Goal: Information Seeking & Learning: Learn about a topic

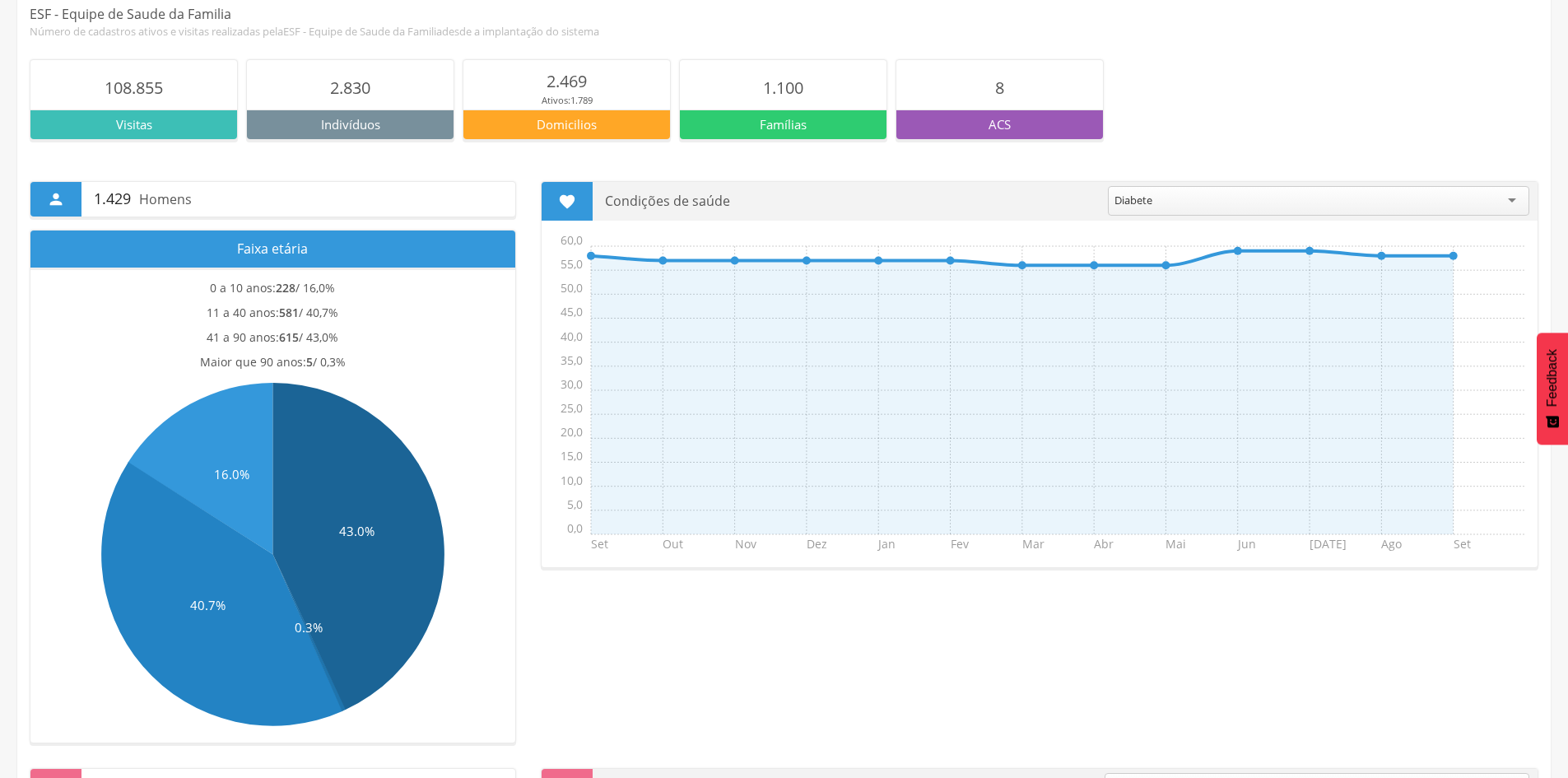
scroll to position [329, 0]
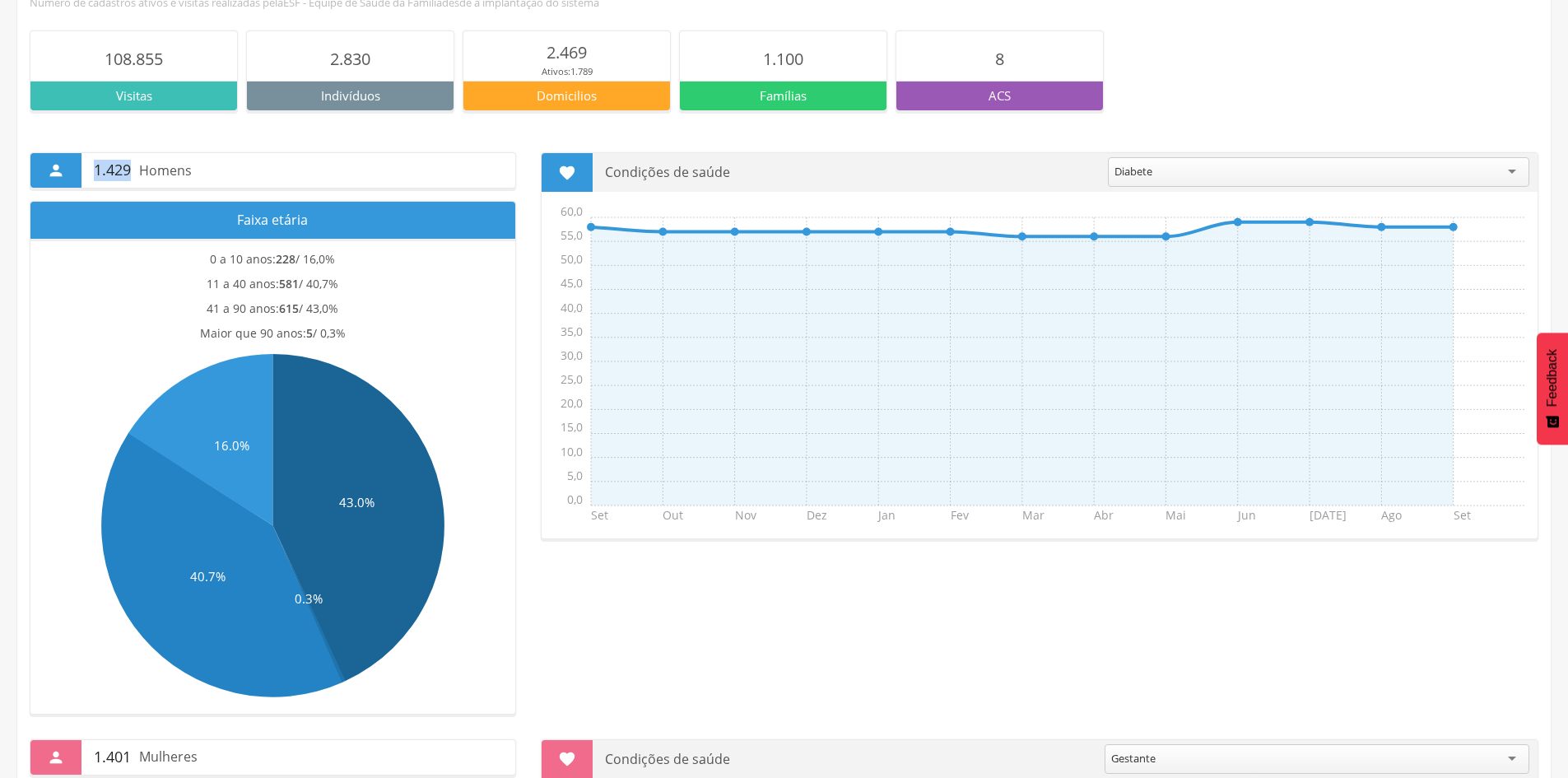
drag, startPoint x: 93, startPoint y: 173, endPoint x: 235, endPoint y: 170, distance: 142.0
click at [235, 170] on p "1.429 Homens" at bounding box center [298, 170] width 409 height 35
click at [144, 306] on div "41 a 90 anos: 615 / 43,0%" at bounding box center [273, 312] width 468 height 25
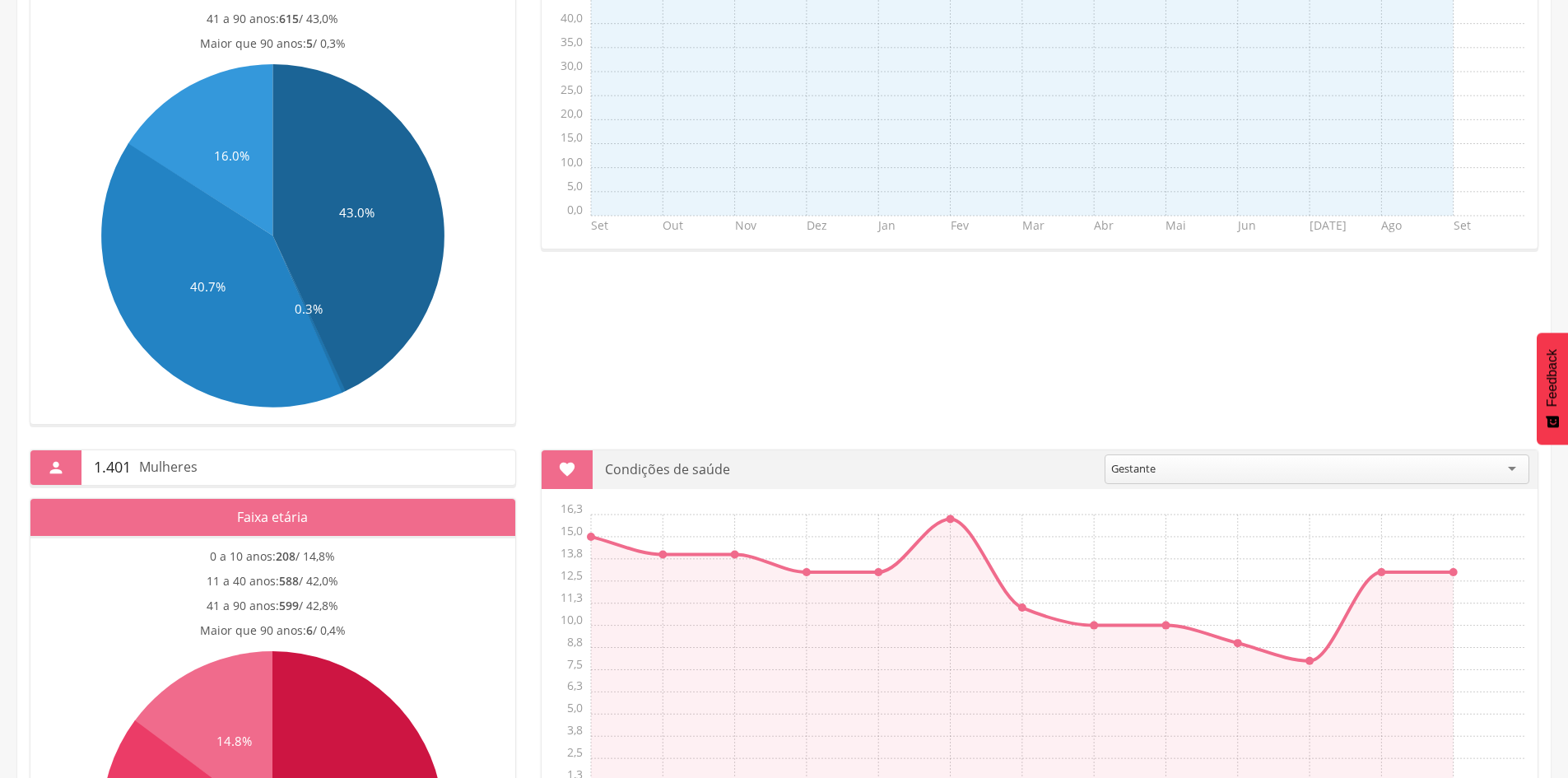
scroll to position [882, 0]
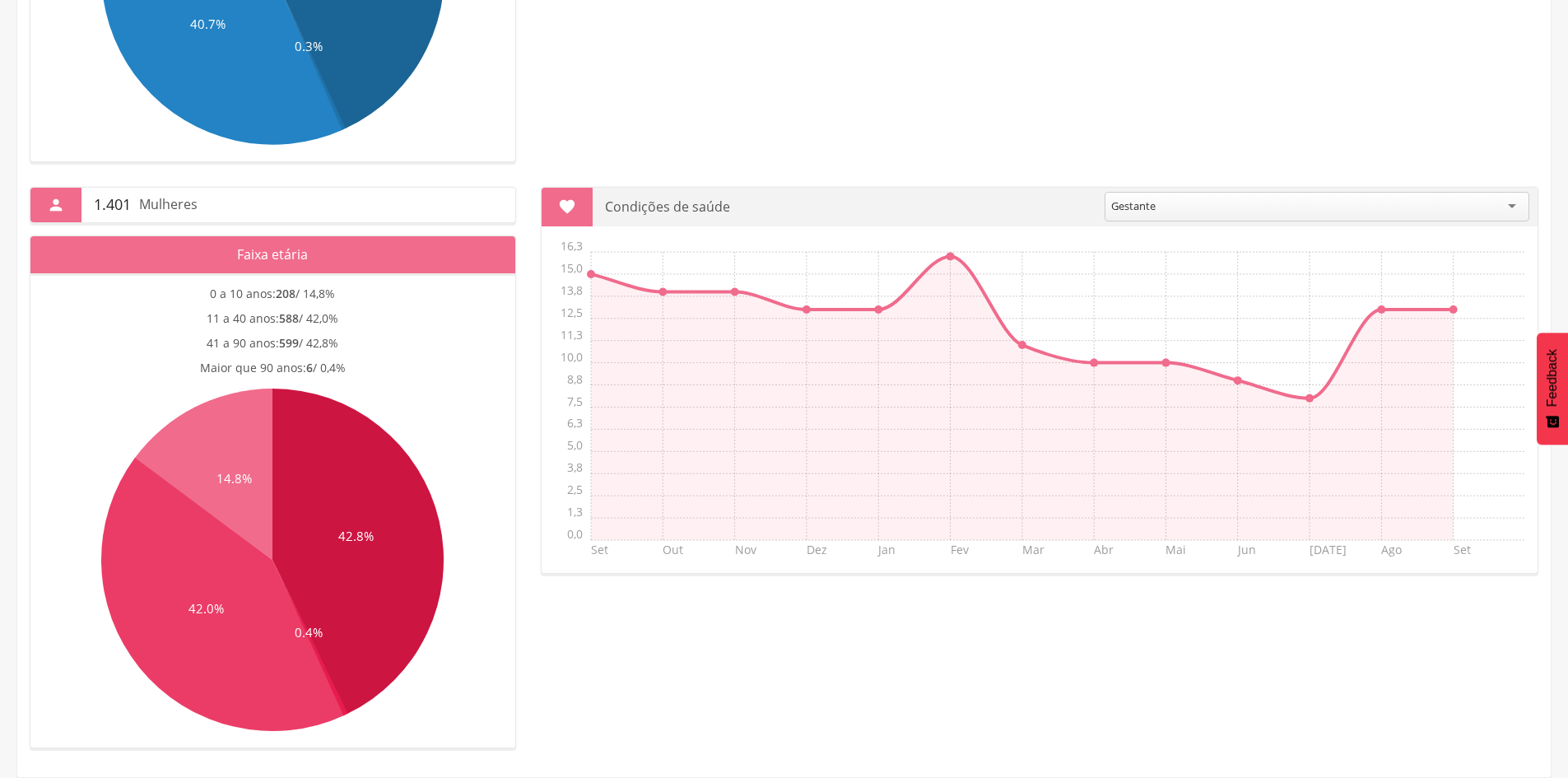
drag, startPoint x: 93, startPoint y: 204, endPoint x: 158, endPoint y: 196, distance: 65.5
click at [158, 196] on p "1.401 Mulheres" at bounding box center [298, 205] width 409 height 35
click at [235, 220] on p "1.401 Mulheres" at bounding box center [298, 205] width 409 height 35
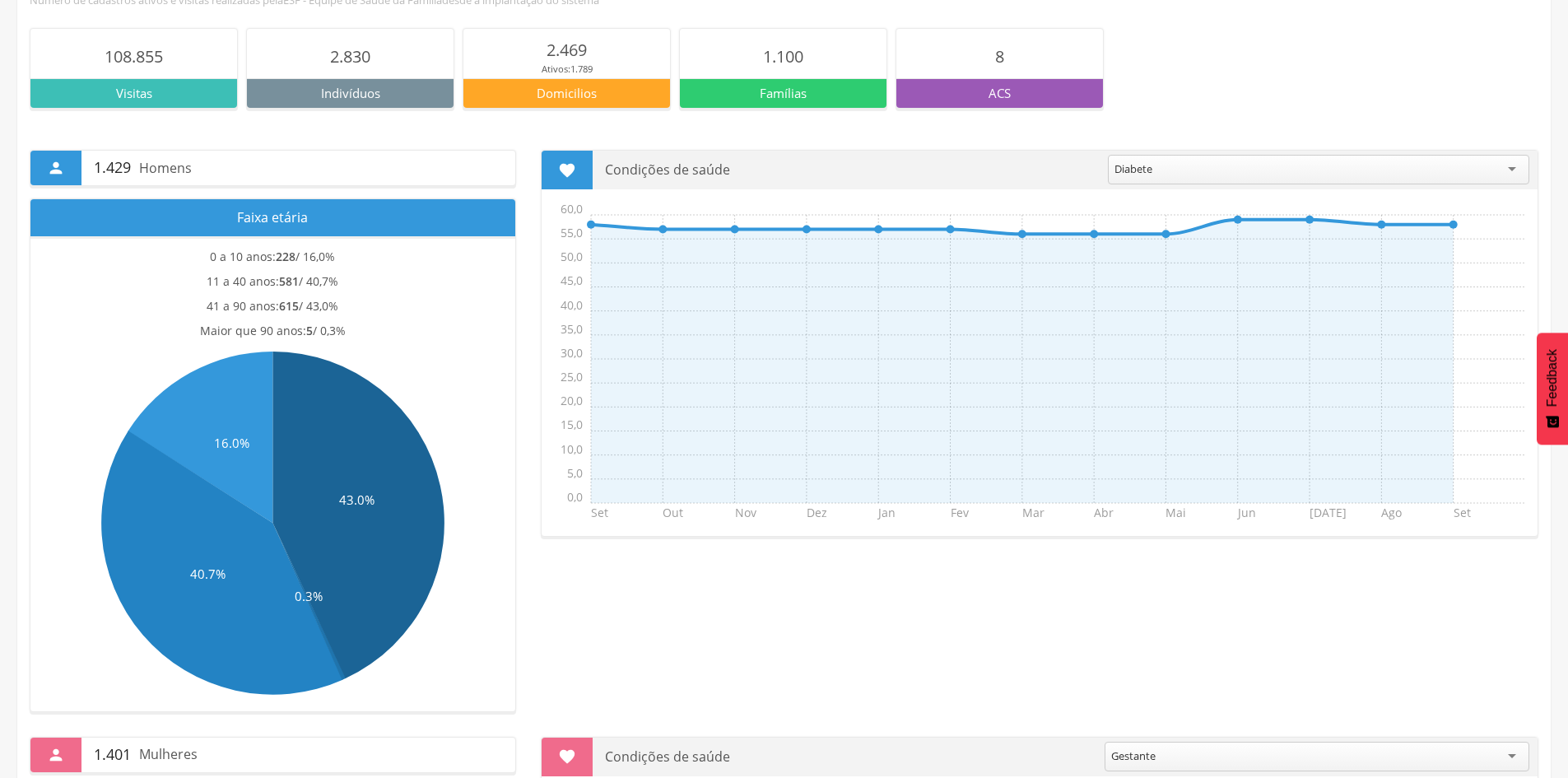
scroll to position [141, 0]
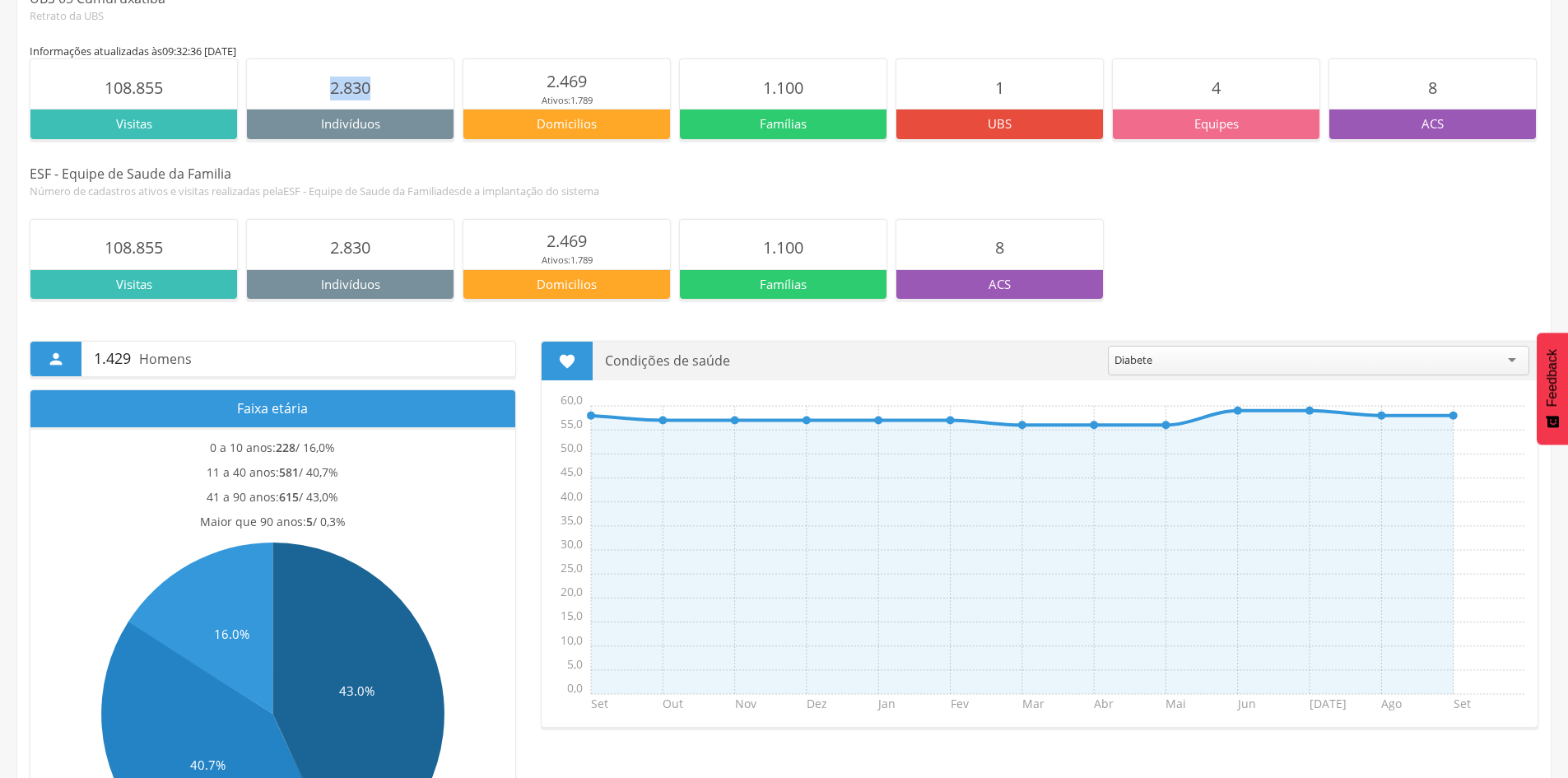
drag, startPoint x: 318, startPoint y: 88, endPoint x: 386, endPoint y: 92, distance: 68.1
click at [386, 92] on section "2.830" at bounding box center [350, 84] width 207 height 49
click at [468, 557] on icon "43.0% 0.3% 40.7% 16.0%" at bounding box center [273, 714] width 468 height 352
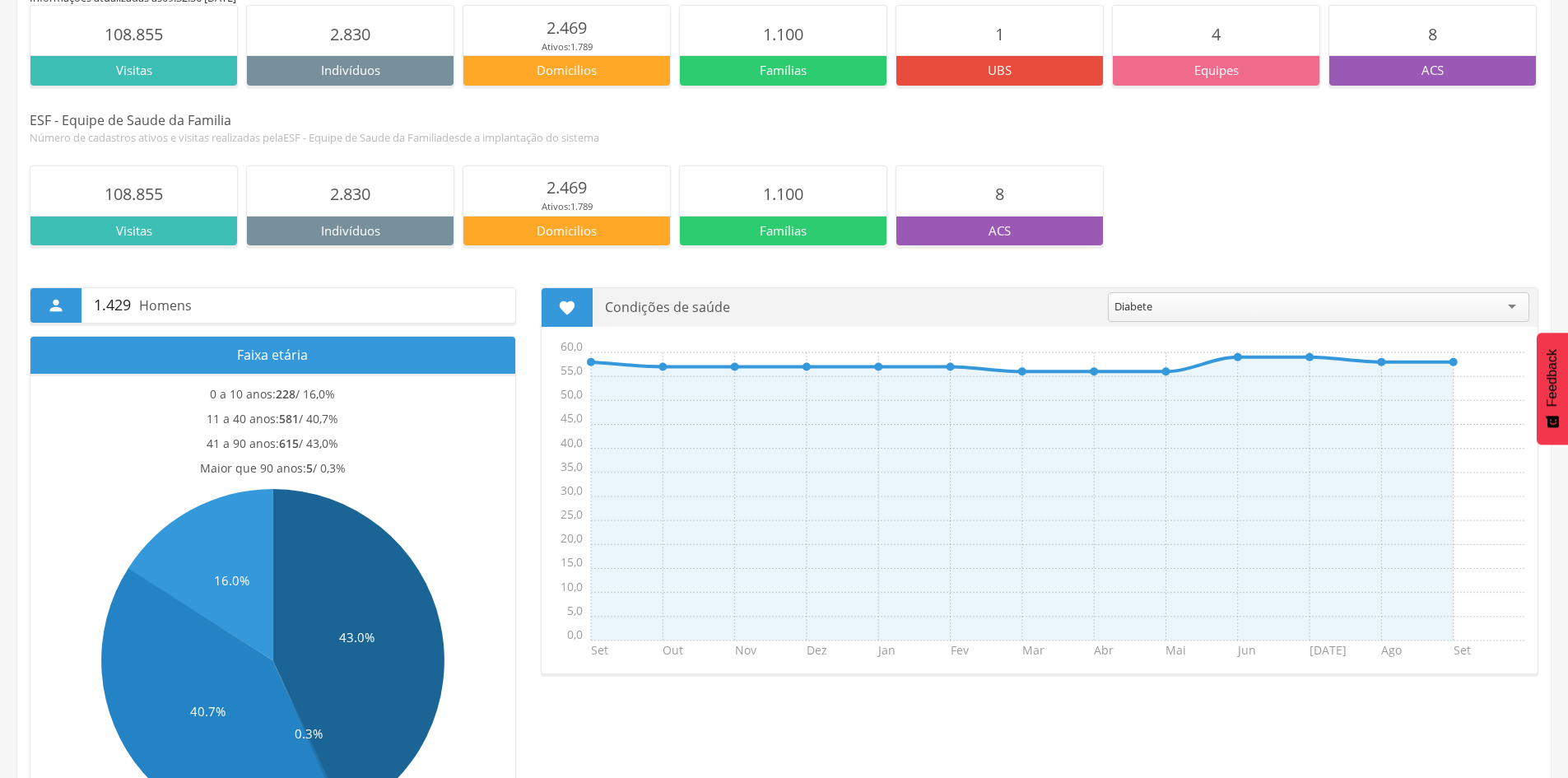
scroll to position [223, 0]
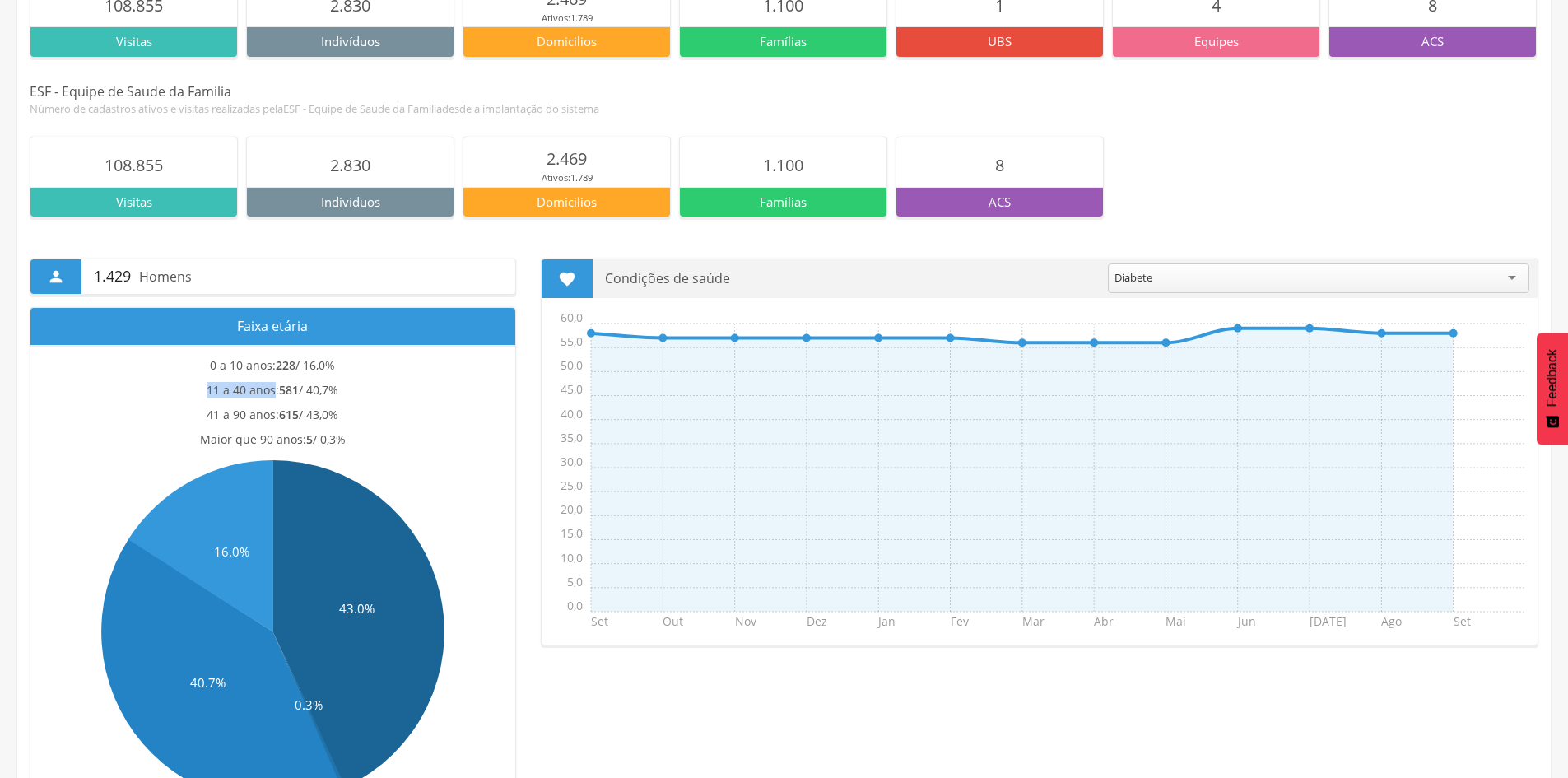
drag, startPoint x: 204, startPoint y: 394, endPoint x: 275, endPoint y: 394, distance: 71.0
click at [275, 394] on div "11 a 40 anos: 581 / 40,7%" at bounding box center [273, 394] width 468 height 25
click at [292, 397] on strong "581" at bounding box center [289, 389] width 20 height 16
drag, startPoint x: 202, startPoint y: 389, endPoint x: 286, endPoint y: 387, distance: 84.0
click at [286, 387] on div "11 a 40 anos: 581 / 40,7%" at bounding box center [273, 394] width 468 height 25
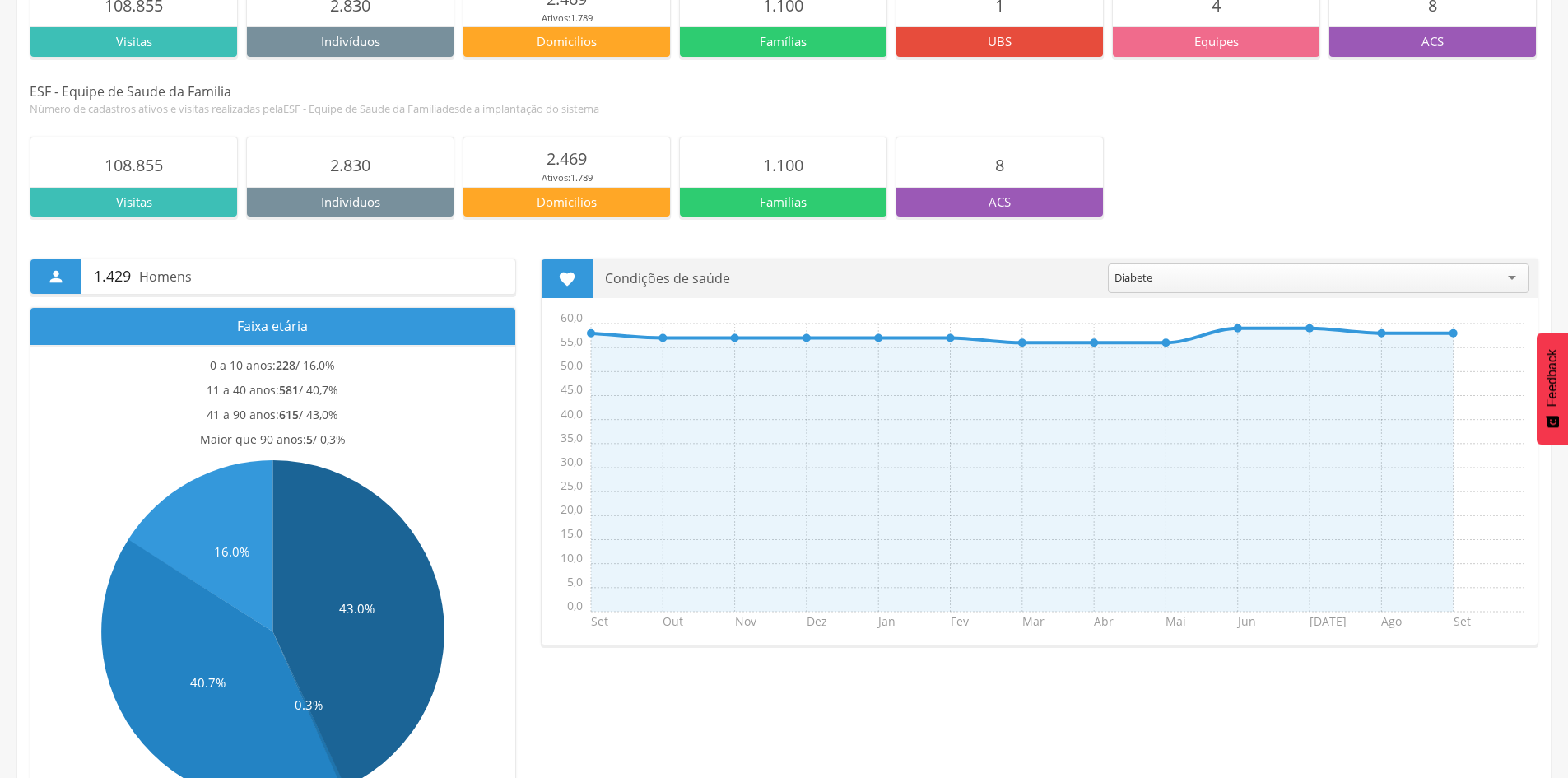
click at [321, 368] on span "228 / 16,0%" at bounding box center [305, 365] width 59 height 16
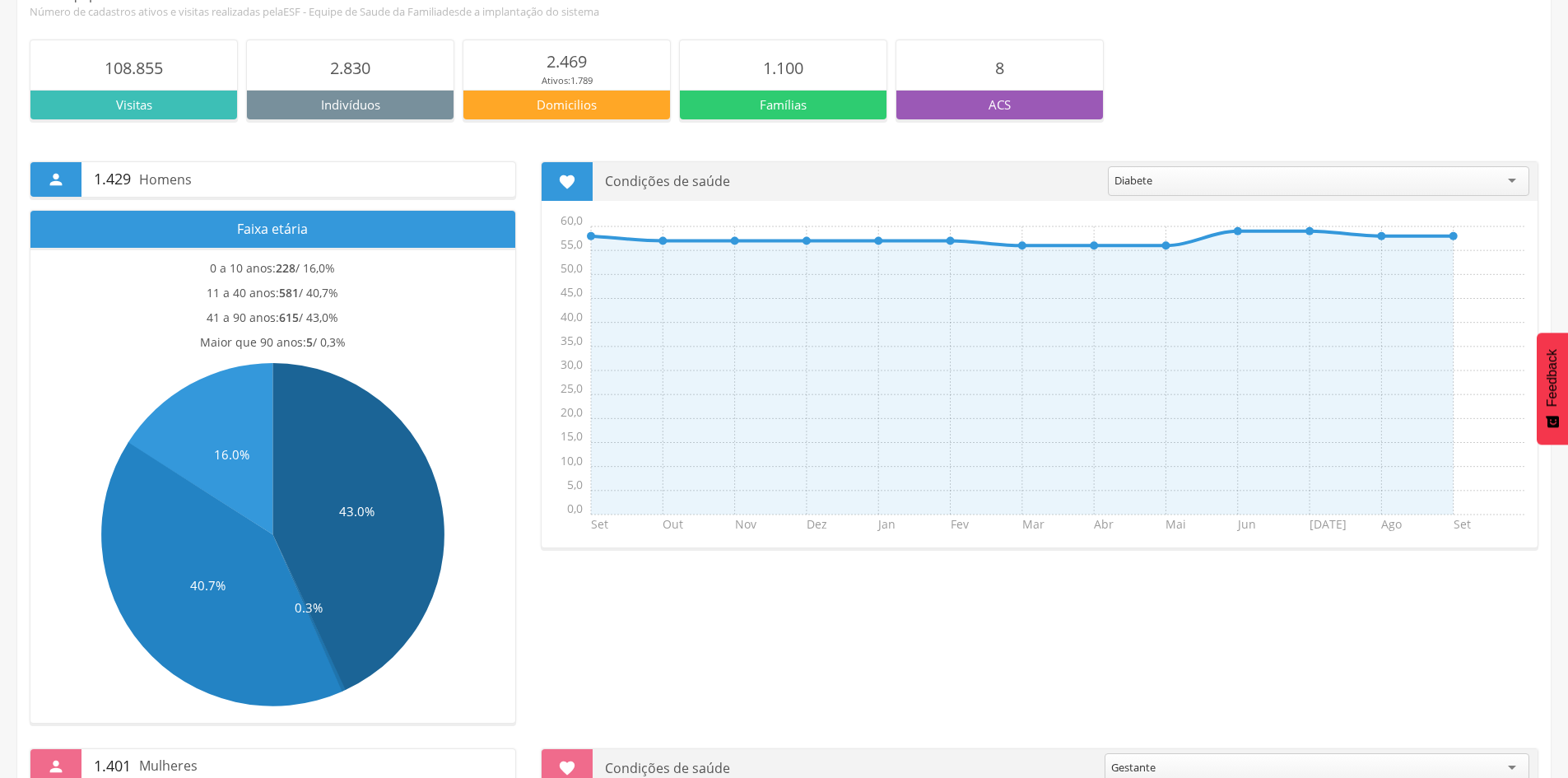
scroll to position [306, 0]
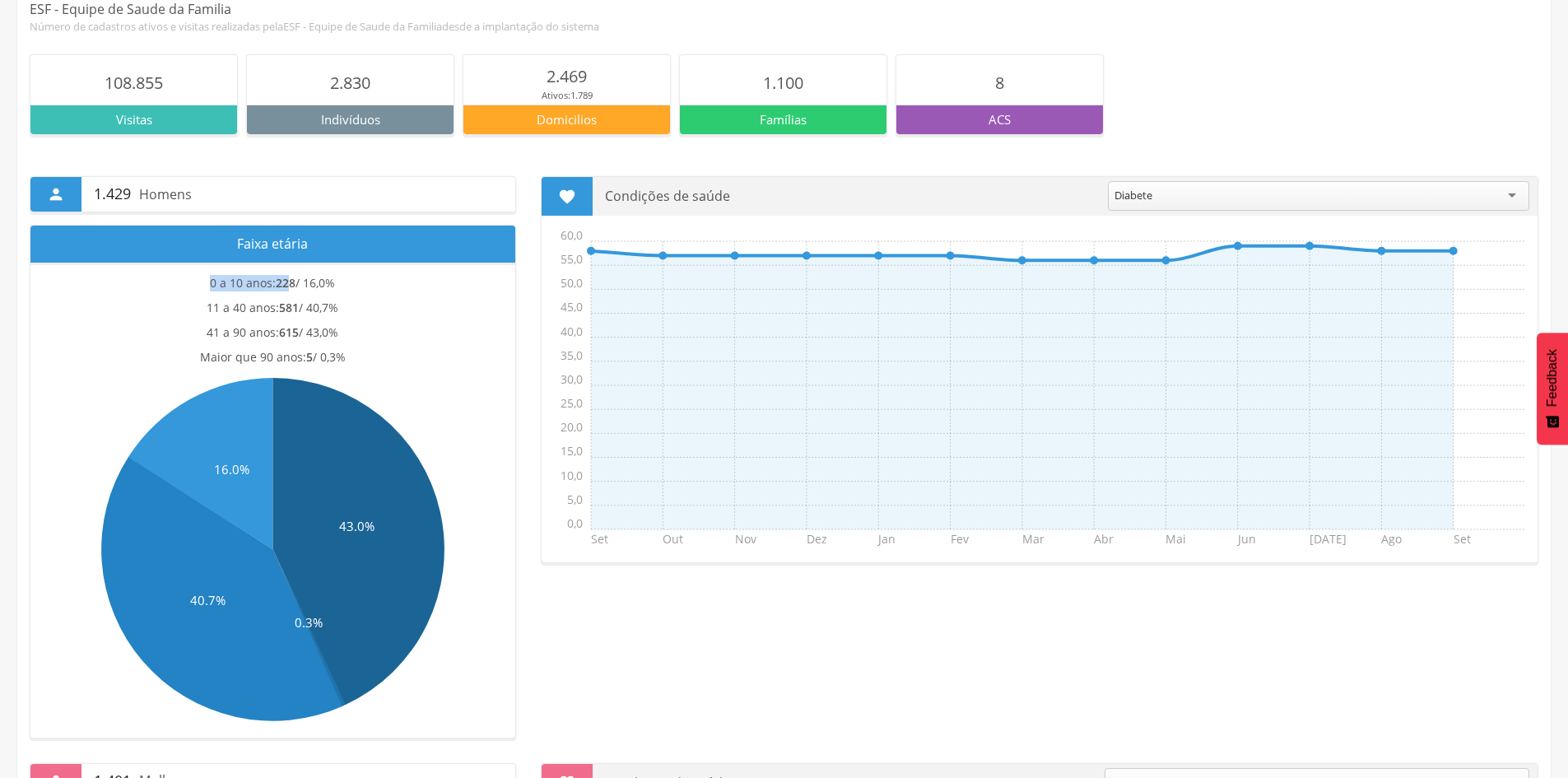
drag, startPoint x: 208, startPoint y: 289, endPoint x: 296, endPoint y: 286, distance: 88.1
click at [295, 286] on div "0 a 10 anos: 228 / 16,0%" at bounding box center [273, 287] width 468 height 25
drag, startPoint x: 192, startPoint y: 308, endPoint x: 298, endPoint y: 304, distance: 106.1
click at [298, 304] on div "11 a 40 anos: 581 / 40,7%" at bounding box center [273, 312] width 468 height 25
drag, startPoint x: 204, startPoint y: 326, endPoint x: 300, endPoint y: 323, distance: 96.0
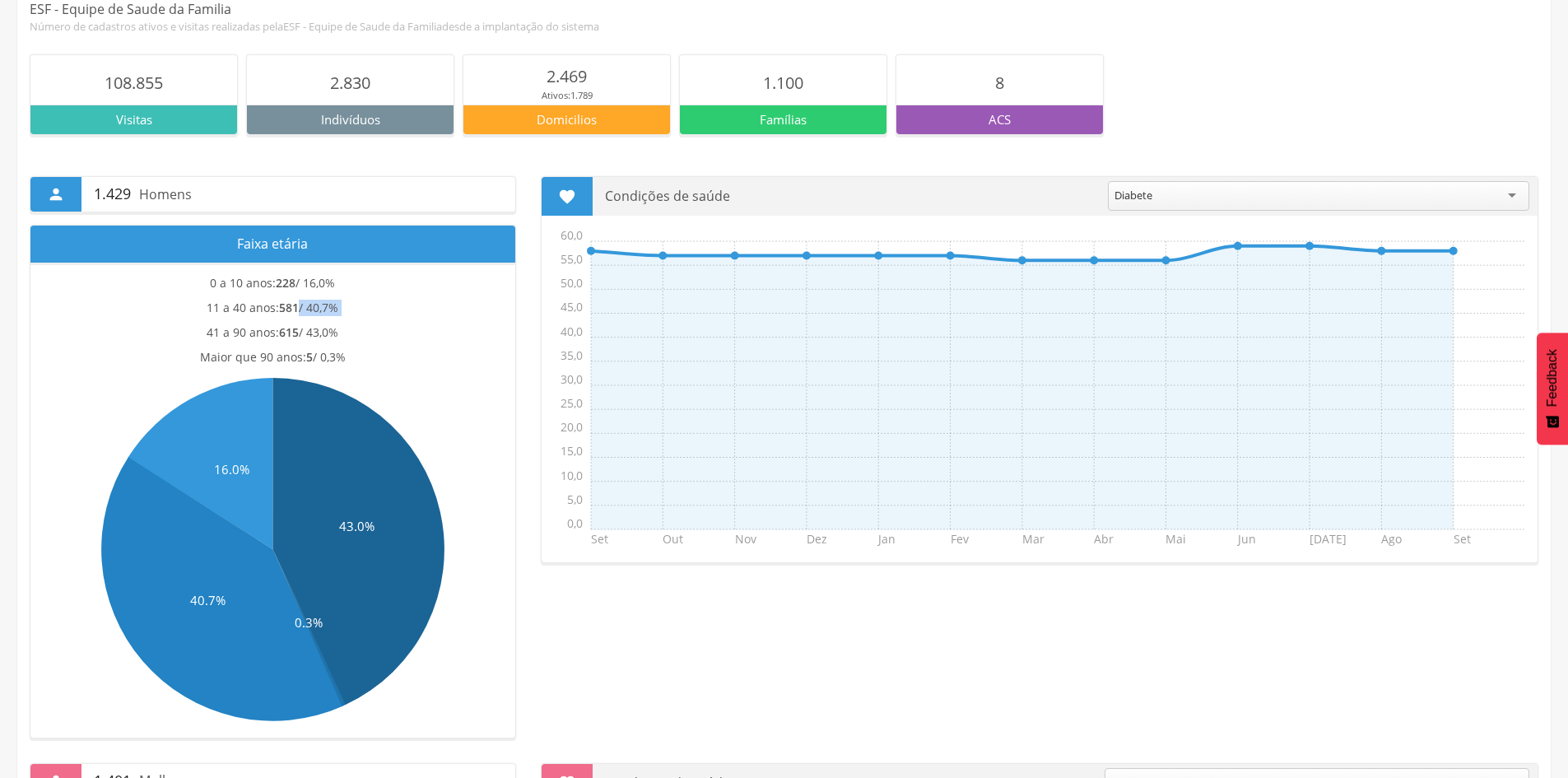
click at [300, 323] on section "0 a 10 anos: 228 / 16,0% 11 a 40 anos: 581 / 40,7% 41 a 90 anos: 615 / 43,0% Ma…" at bounding box center [273, 499] width 485 height 474
click at [315, 397] on icon at bounding box center [358, 541] width 171 height 326
click at [309, 432] on icon at bounding box center [358, 541] width 171 height 326
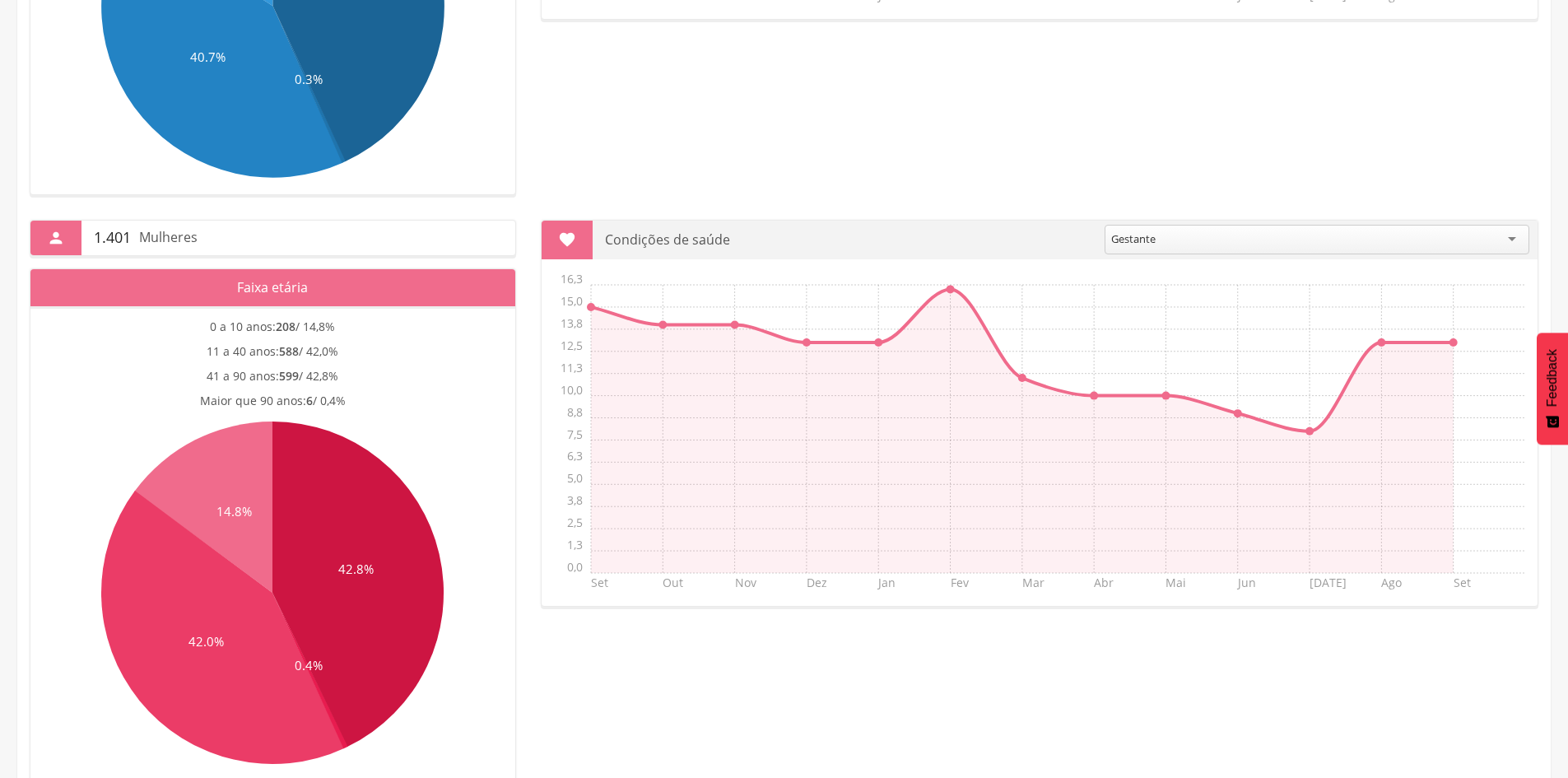
scroll to position [882, 0]
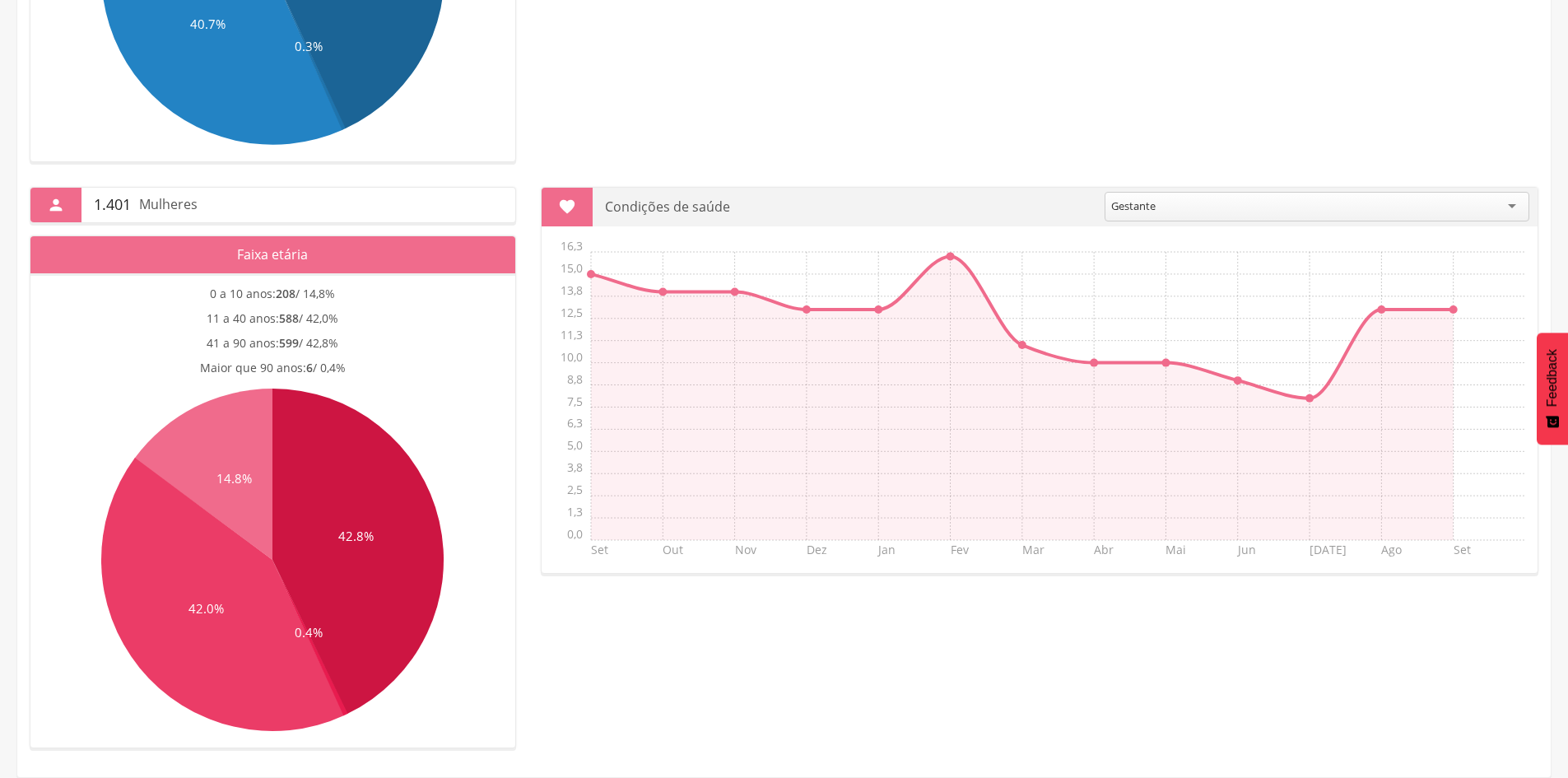
drag, startPoint x: 198, startPoint y: 352, endPoint x: 372, endPoint y: 356, distance: 174.0
click at [372, 356] on div "41 a 90 anos: 599 / 42,8%" at bounding box center [273, 347] width 468 height 25
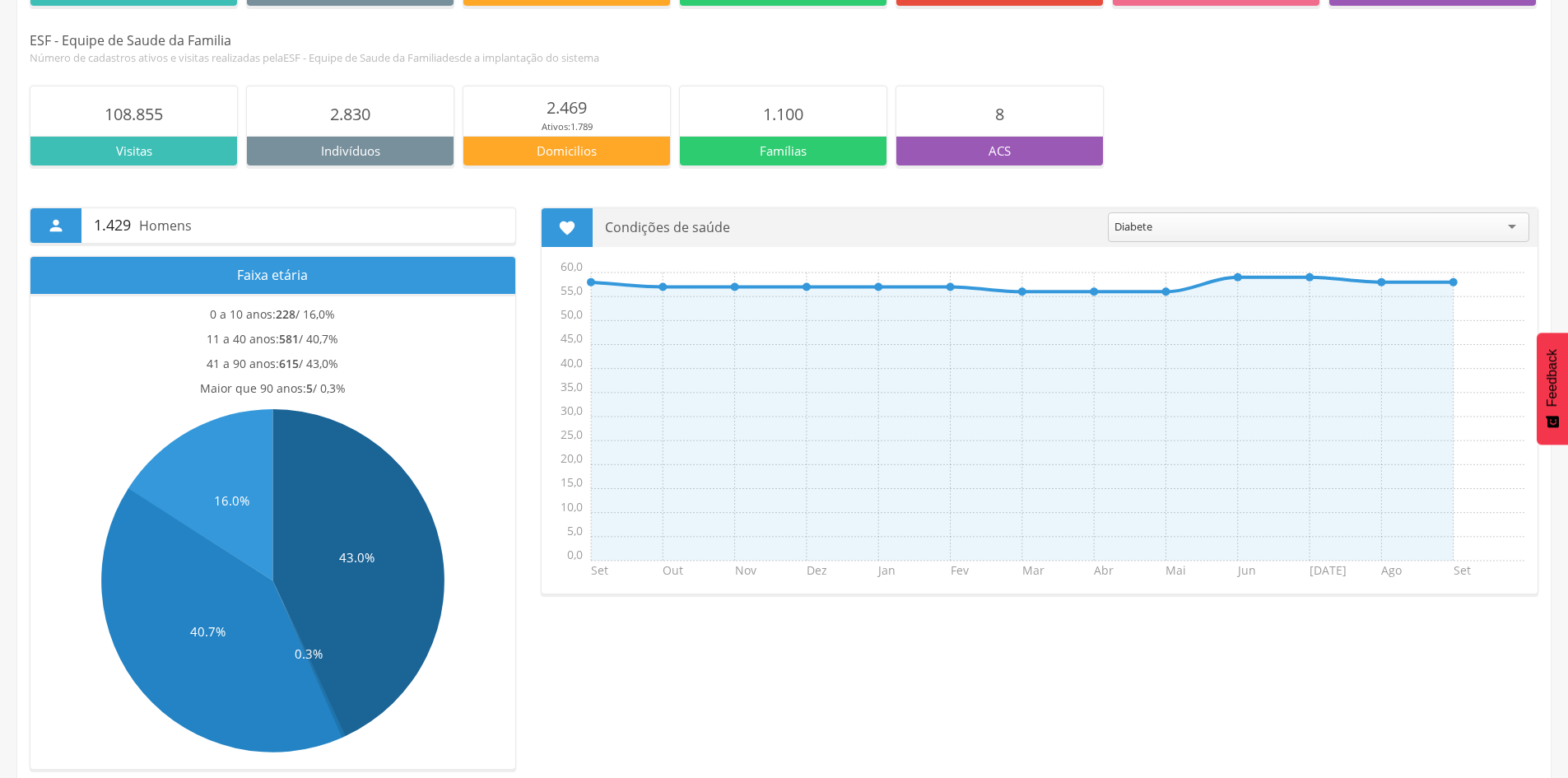
scroll to position [0, 0]
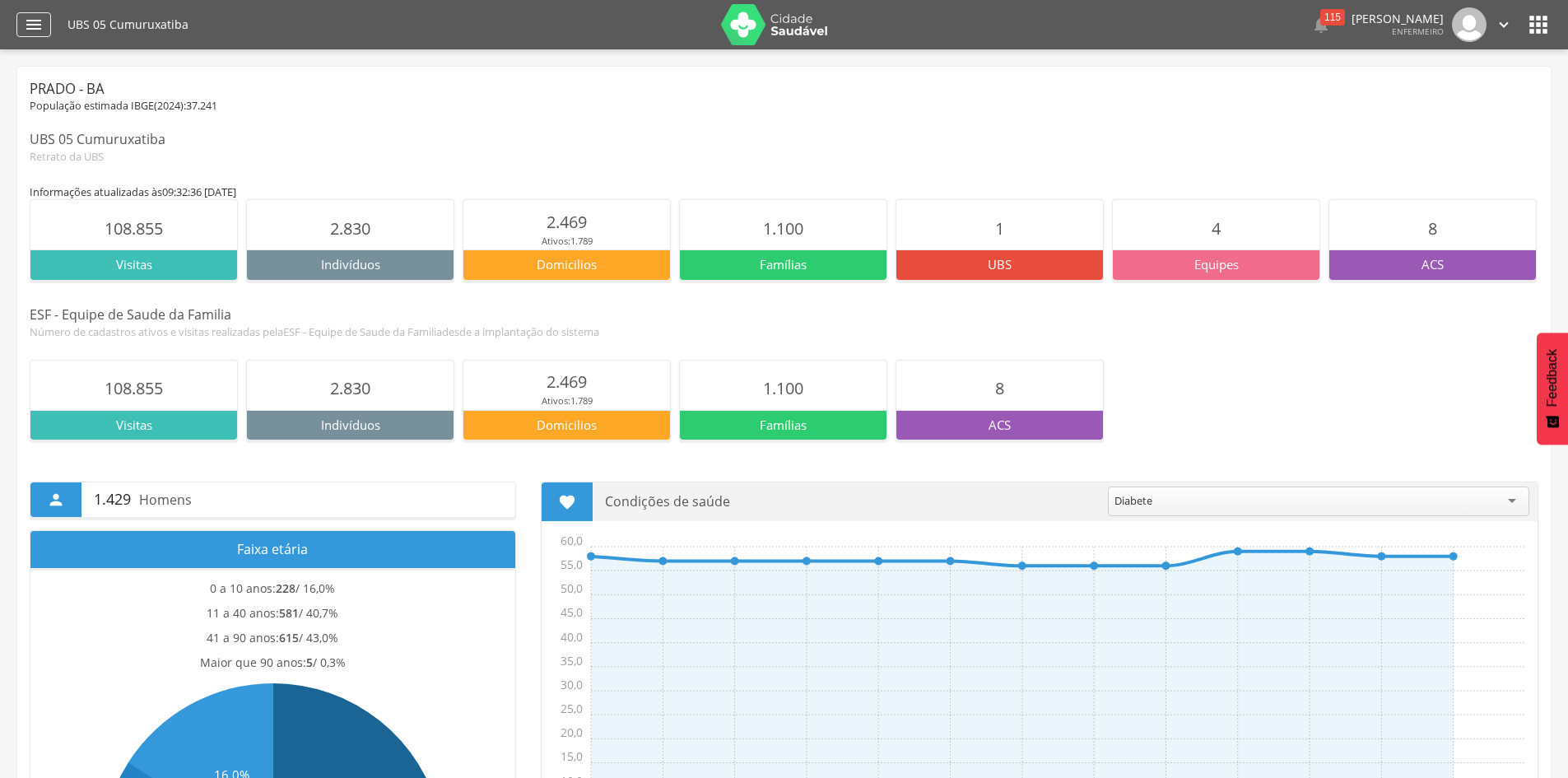
click at [45, 32] on div "" at bounding box center [33, 25] width 35 height 25
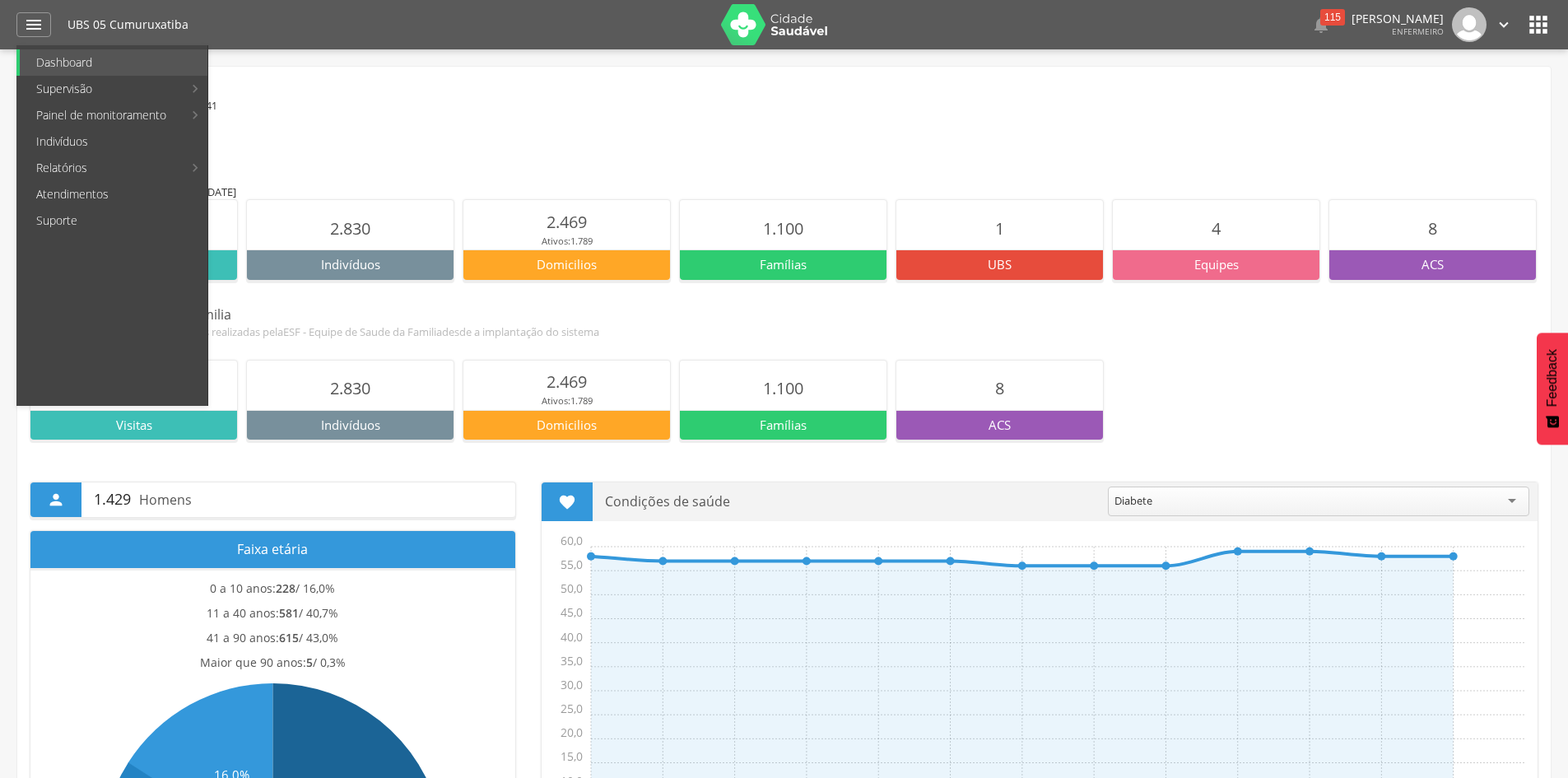
click at [1509, 25] on icon "" at bounding box center [1504, 25] width 18 height 18
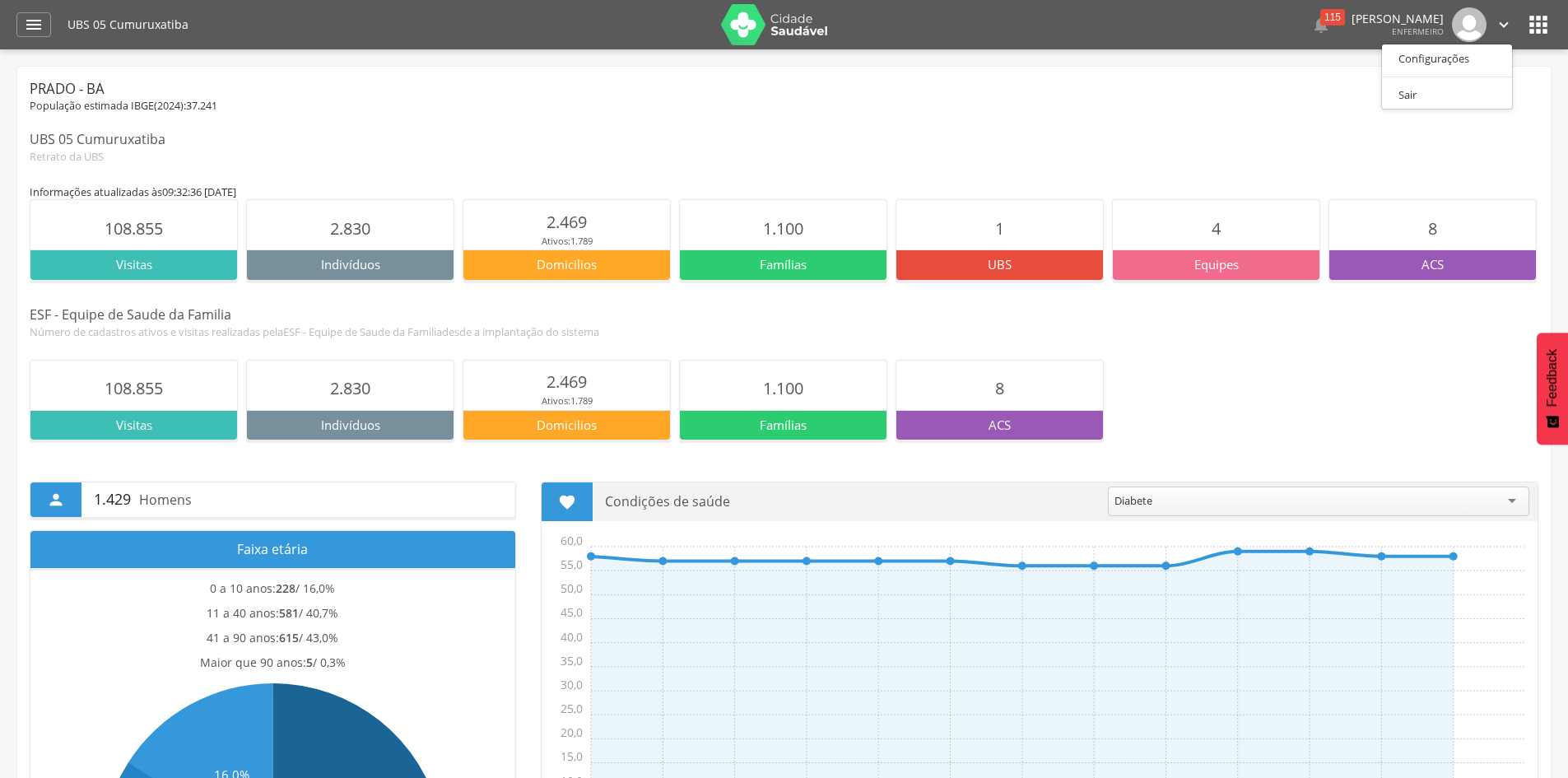
click at [1536, 23] on icon "" at bounding box center [1539, 25] width 26 height 26
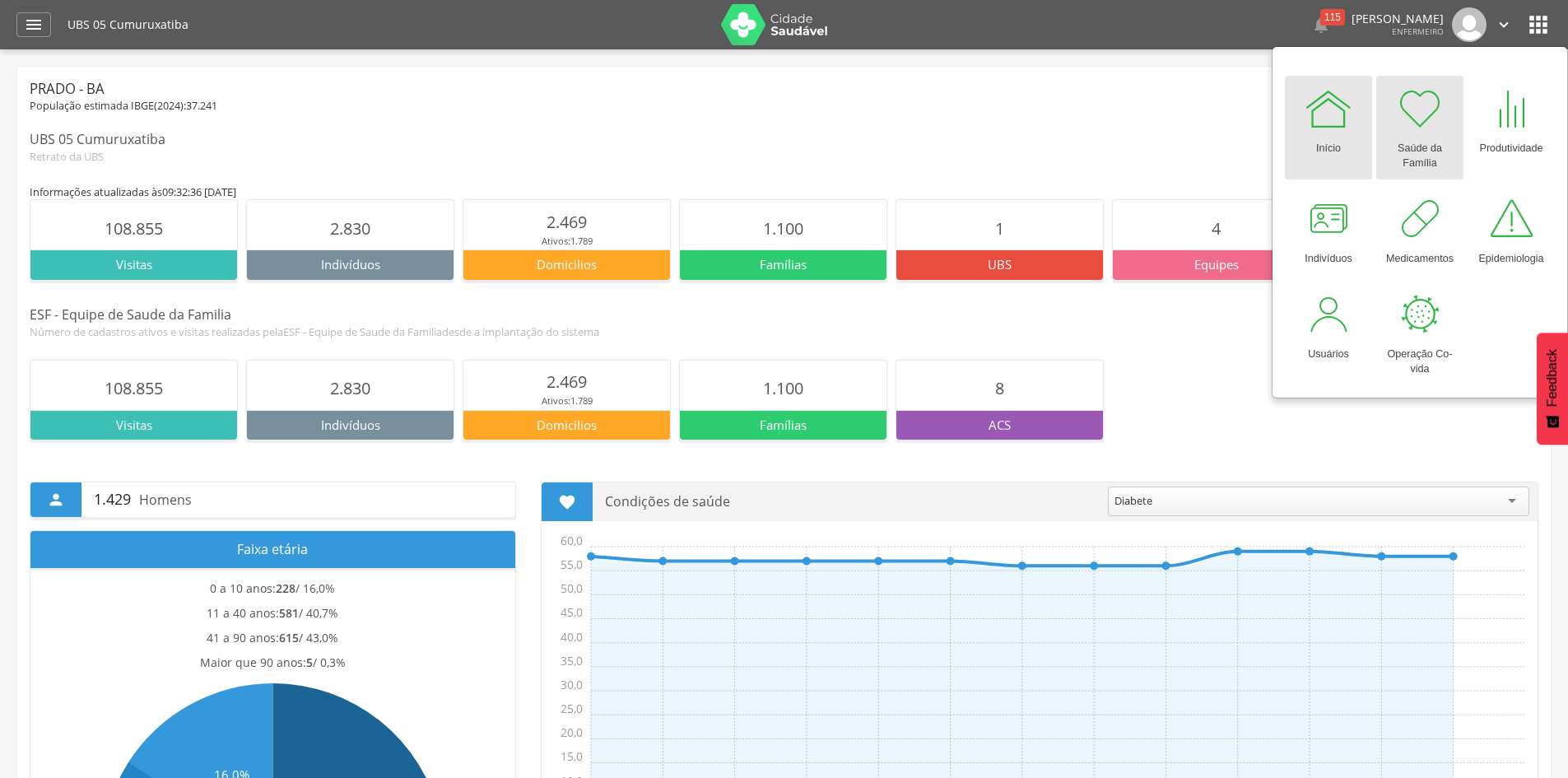
click at [1415, 125] on div at bounding box center [1420, 108] width 49 height 49
